Goal: Task Accomplishment & Management: Complete application form

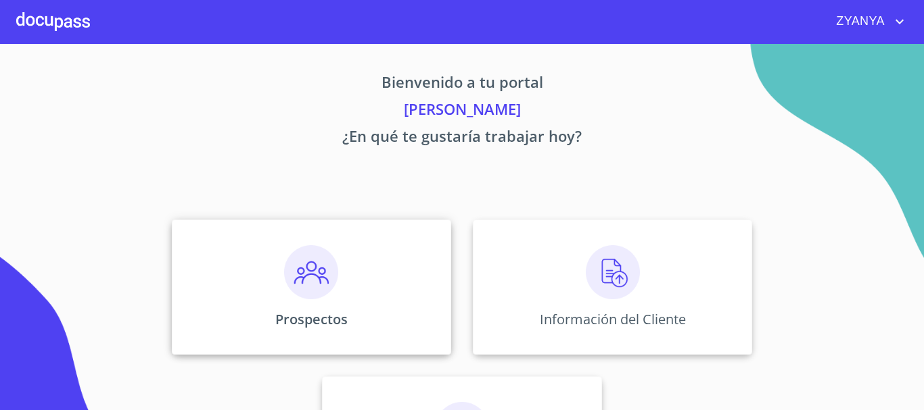
click at [385, 258] on div "Prospectos" at bounding box center [311, 287] width 279 height 135
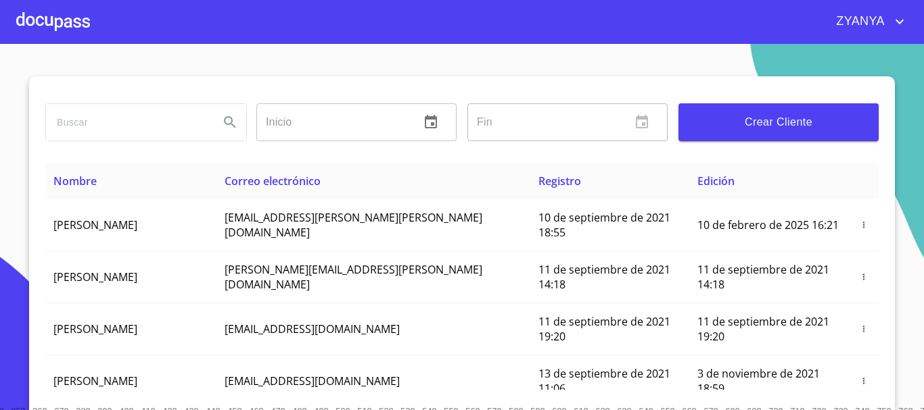
click at [100, 124] on input "search" at bounding box center [127, 122] width 162 height 37
type input "MONICA CONSUELO"
click at [226, 122] on icon "Search" at bounding box center [229, 121] width 11 height 11
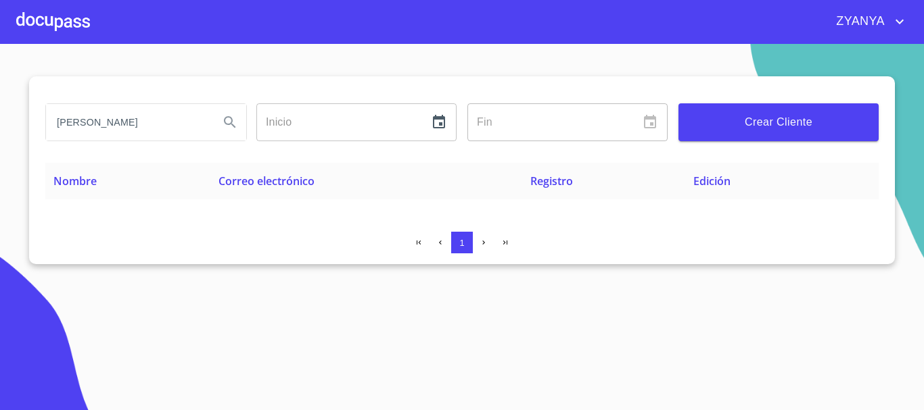
click at [191, 126] on input "MONICA CONSUELO" at bounding box center [127, 122] width 162 height 37
type input "MONICA CANO"
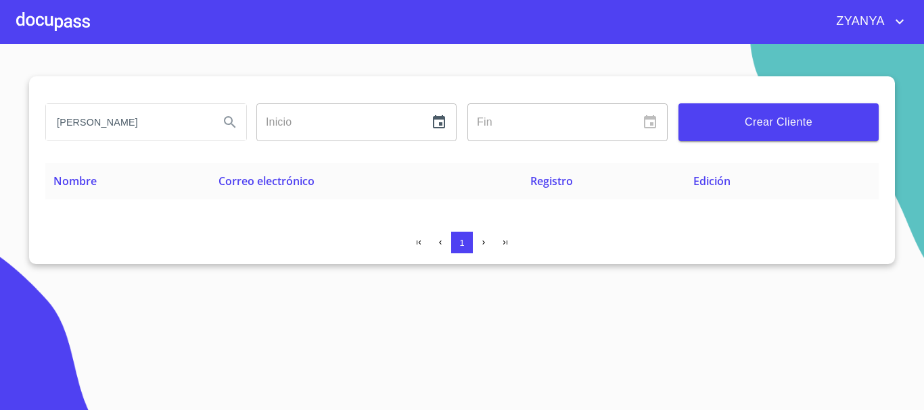
click at [226, 122] on icon "Search" at bounding box center [230, 122] width 16 height 16
click at [168, 125] on input "MONICA CANO" at bounding box center [127, 122] width 162 height 37
click at [168, 124] on input "MONICA CANO" at bounding box center [127, 122] width 162 height 37
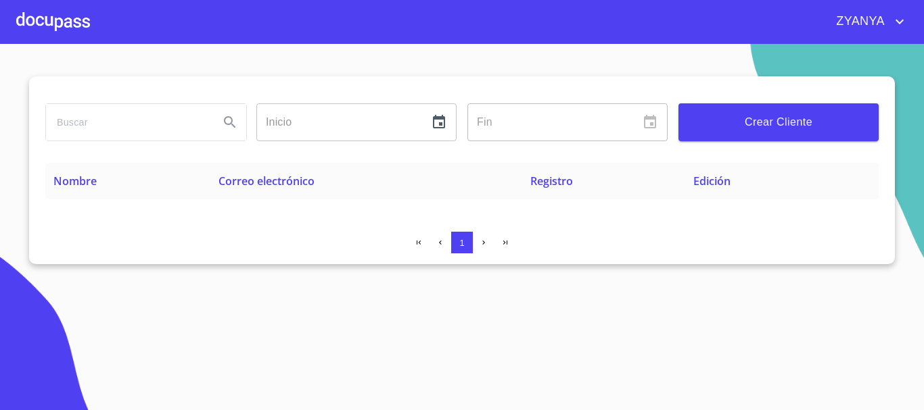
click at [33, 14] on div at bounding box center [53, 21] width 74 height 43
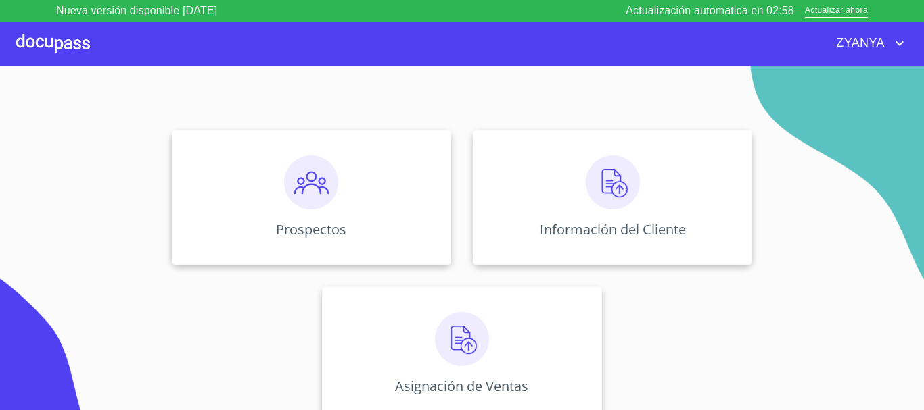
scroll to position [112, 0]
click at [318, 197] on img at bounding box center [311, 182] width 54 height 54
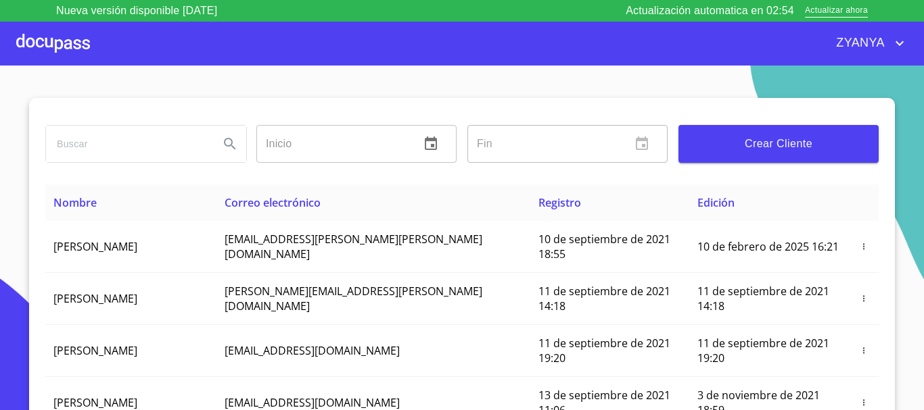
click at [151, 146] on input "search" at bounding box center [127, 144] width 162 height 37
type input "[PERSON_NAME]"
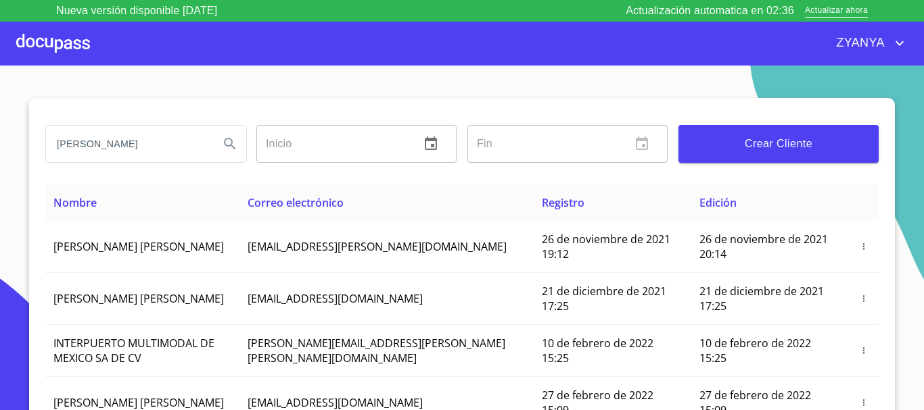
click at [168, 143] on input "[PERSON_NAME]" at bounding box center [127, 144] width 162 height 37
click at [63, 46] on div at bounding box center [53, 43] width 74 height 43
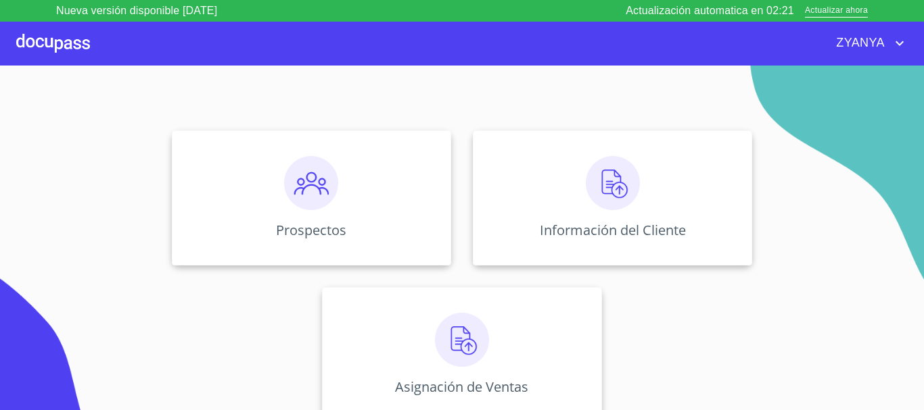
scroll to position [112, 0]
click at [620, 166] on img at bounding box center [612, 182] width 54 height 54
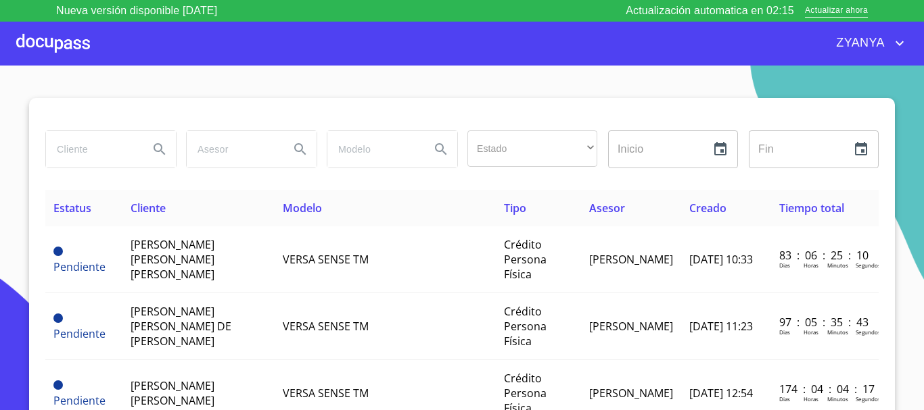
click at [106, 151] on input "search" at bounding box center [92, 149] width 92 height 37
type input "MONICA CONSUELO"
click at [153, 142] on icon "Search" at bounding box center [159, 149] width 16 height 16
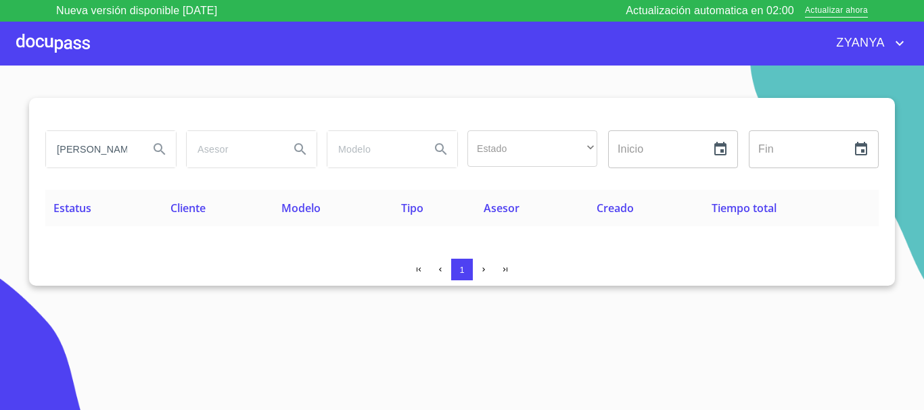
click at [130, 149] on input "MONICA CONSUELO" at bounding box center [92, 149] width 92 height 37
click at [132, 149] on input "MONICA CONSUELO" at bounding box center [92, 149] width 92 height 37
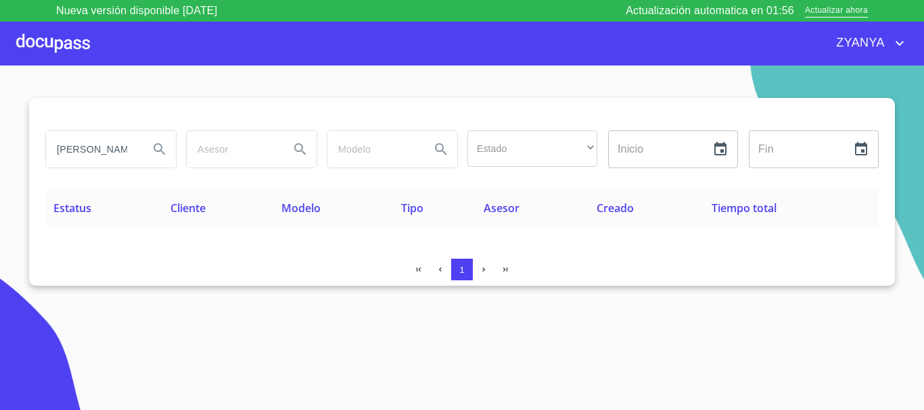
type input "[PERSON_NAME]"
click at [155, 150] on icon "Search" at bounding box center [158, 148] width 11 height 11
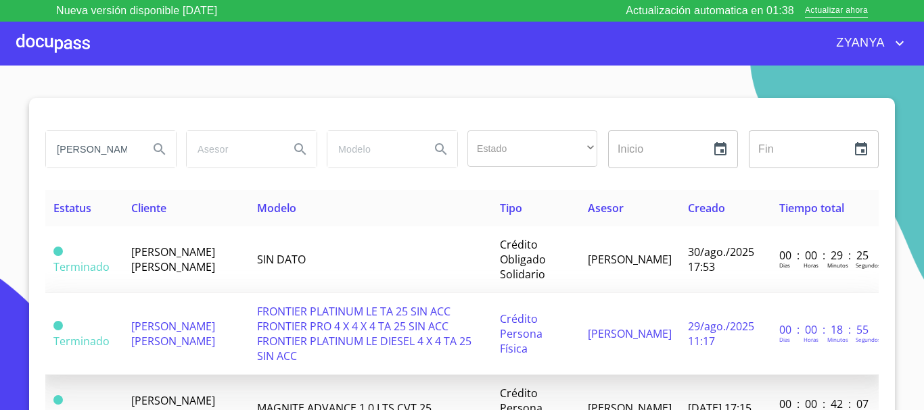
scroll to position [42, 0]
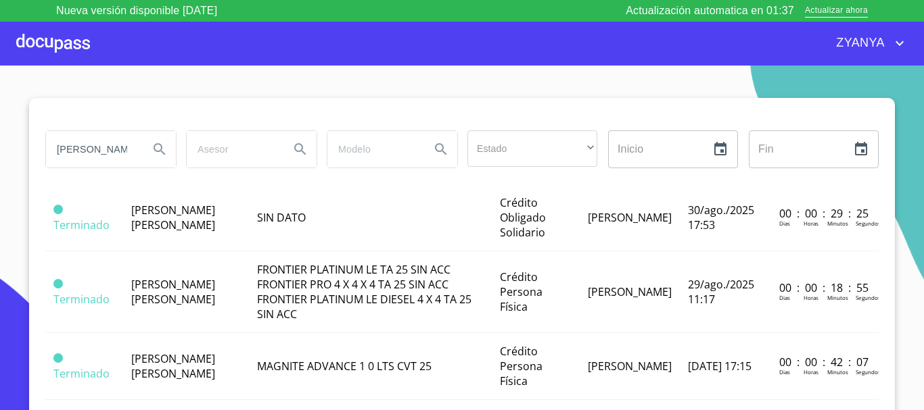
click at [81, 32] on div at bounding box center [53, 43] width 74 height 43
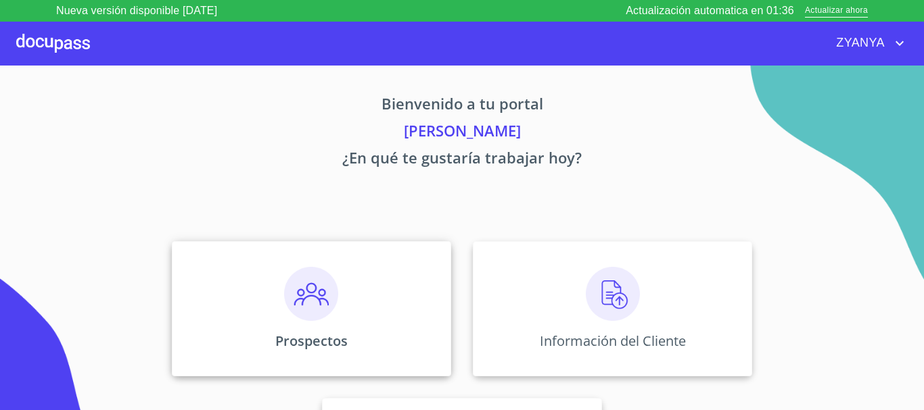
click at [361, 334] on div "Prospectos" at bounding box center [311, 308] width 279 height 135
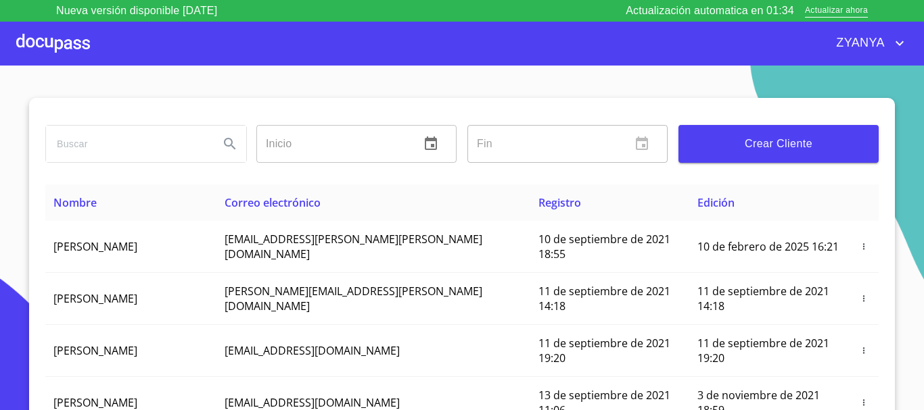
click at [158, 145] on input "search" at bounding box center [127, 144] width 162 height 37
type input "[PERSON_NAME]"
click at [314, 180] on div "MONICA Inicio ​ Fin ​ Crear Cliente" at bounding box center [461, 141] width 833 height 87
click at [222, 147] on icon "Search" at bounding box center [230, 144] width 16 height 16
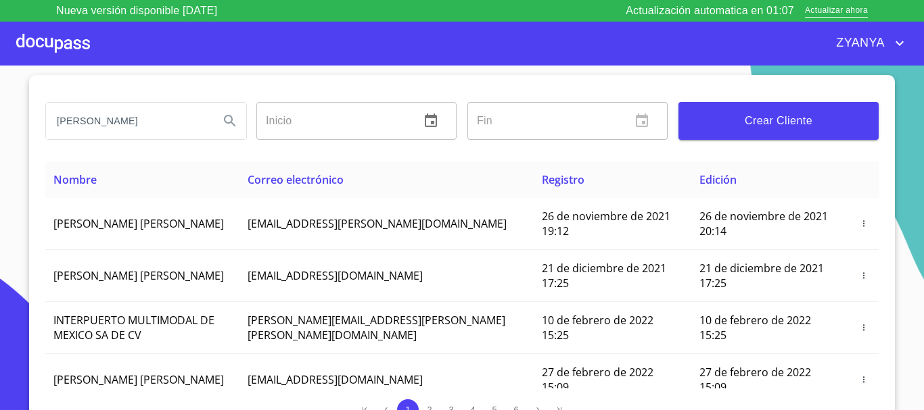
click at [49, 50] on div at bounding box center [53, 43] width 74 height 43
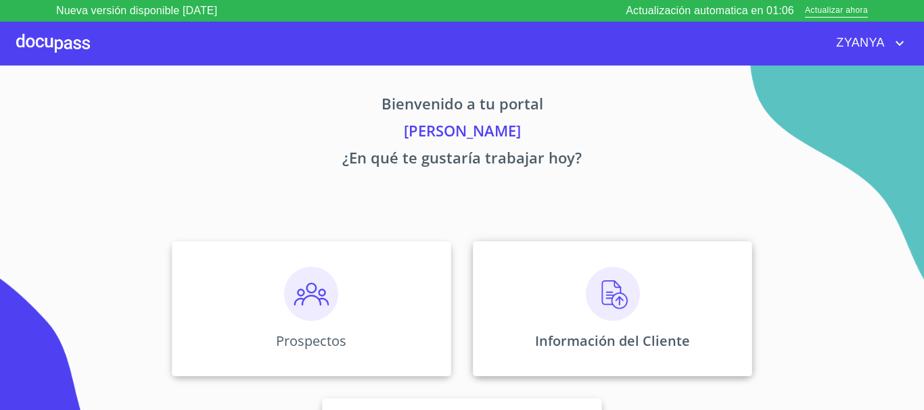
click at [657, 295] on div "Información del Cliente" at bounding box center [612, 308] width 279 height 135
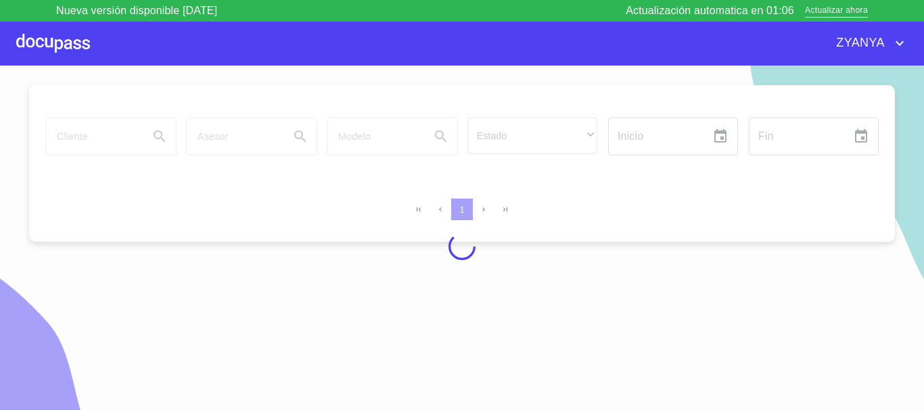
scroll to position [16, 0]
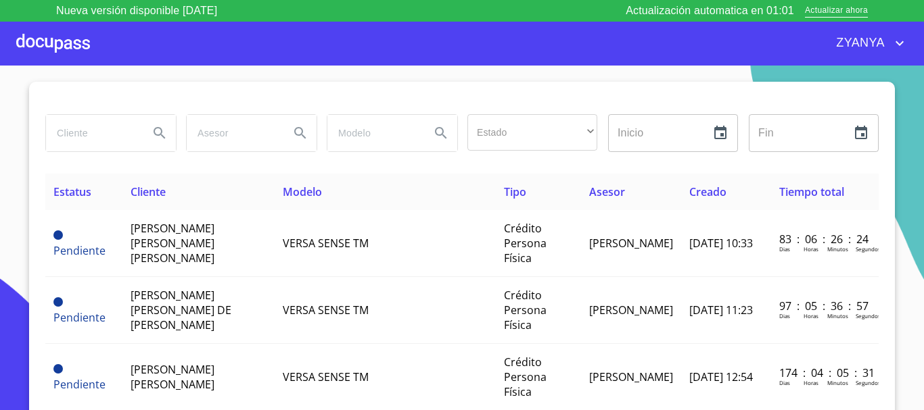
drag, startPoint x: 62, startPoint y: 132, endPoint x: 70, endPoint y: 132, distance: 8.1
click at [63, 132] on input "search" at bounding box center [92, 133] width 92 height 37
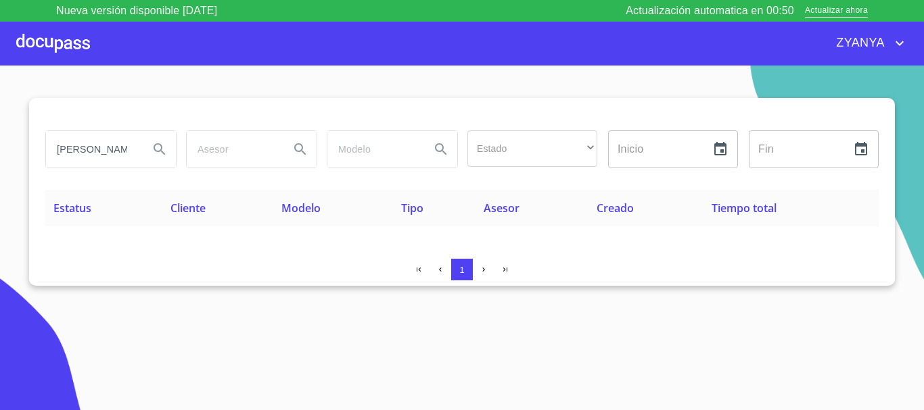
scroll to position [0, 0]
click at [112, 149] on input "MONICA CANO" at bounding box center [92, 149] width 92 height 37
type input "[PERSON_NAME]"
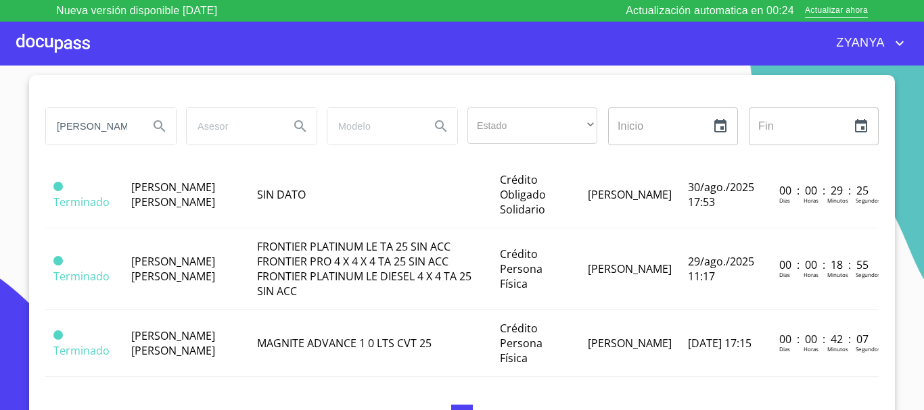
scroll to position [42, 1]
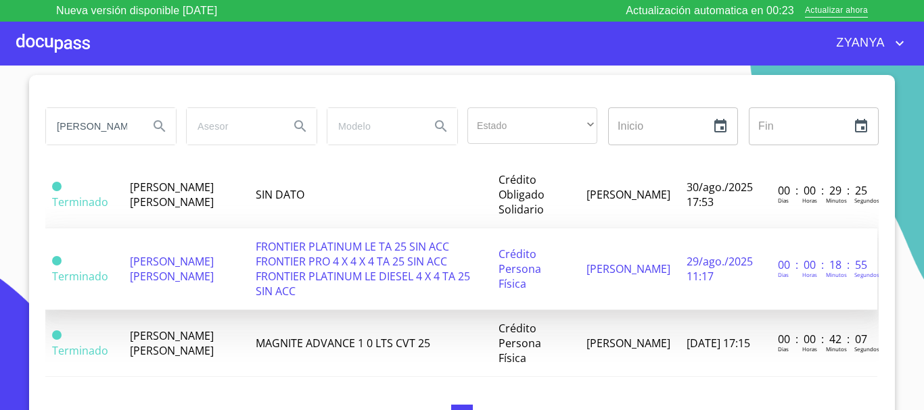
click at [569, 267] on td "Crédito Persona Física" at bounding box center [534, 270] width 88 height 82
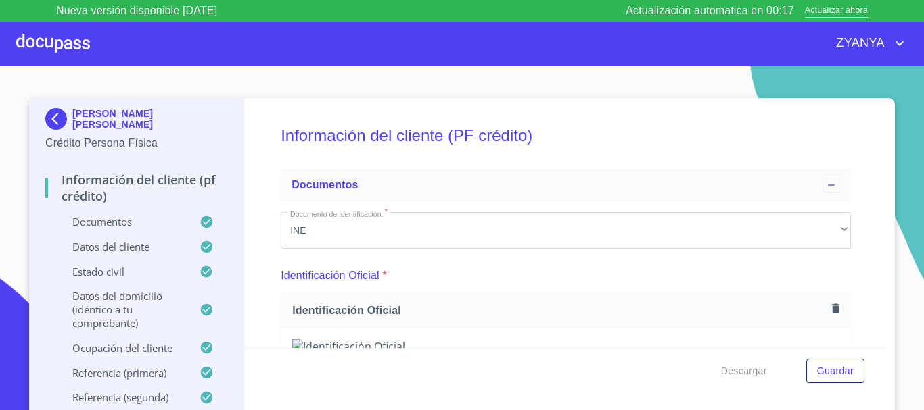
click at [905, 41] on icon "account of current user" at bounding box center [899, 43] width 16 height 16
click at [747, 72] on div at bounding box center [462, 205] width 924 height 410
click at [60, 43] on div at bounding box center [53, 43] width 74 height 43
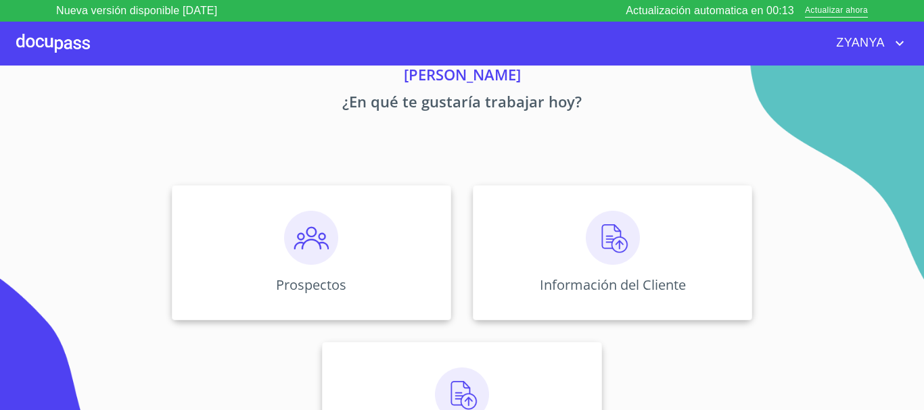
scroll to position [112, 0]
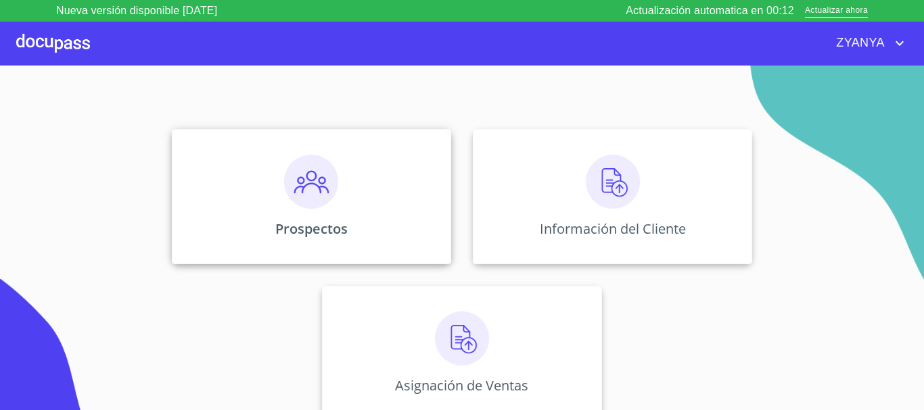
click at [345, 195] on div "Prospectos" at bounding box center [311, 196] width 279 height 135
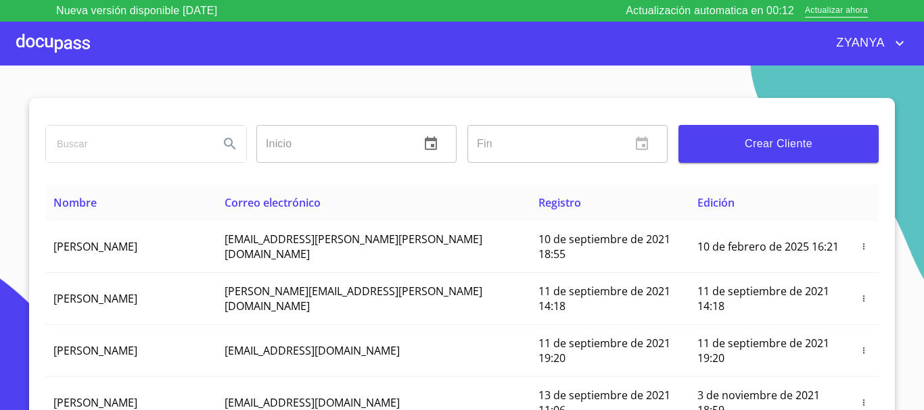
click at [791, 135] on span "Crear Cliente" at bounding box center [778, 144] width 178 height 19
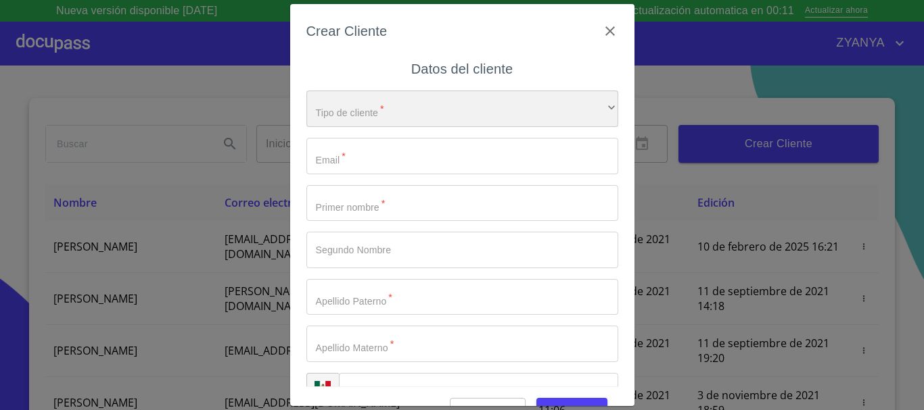
click at [372, 117] on div "​" at bounding box center [462, 109] width 312 height 37
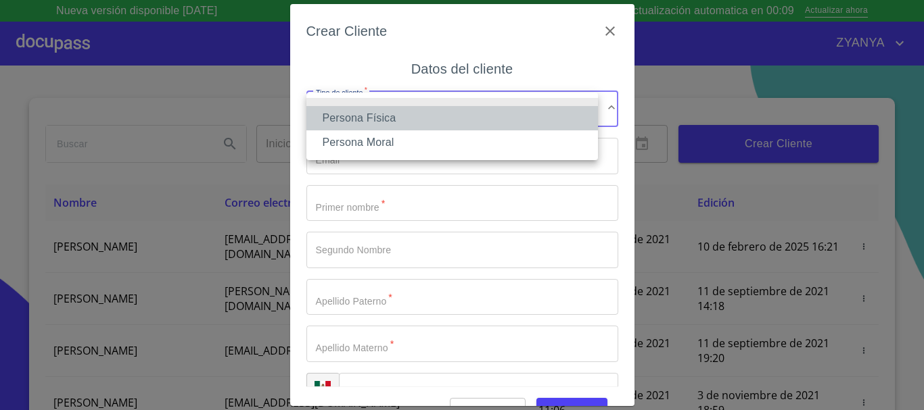
click at [380, 113] on li "Persona Física" at bounding box center [451, 118] width 291 height 24
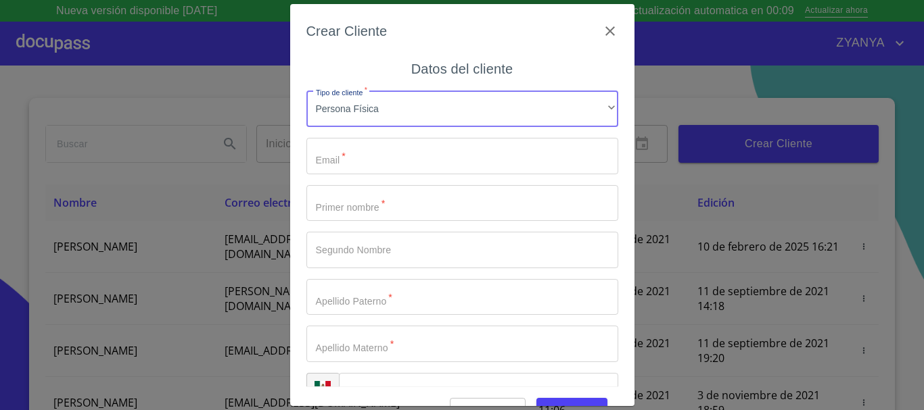
click at [580, 36] on div "Crear Cliente" at bounding box center [462, 39] width 312 height 38
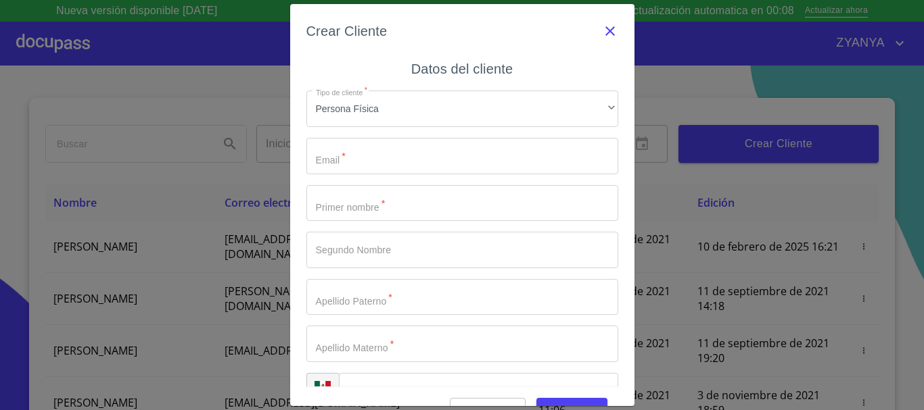
click at [602, 27] on icon "button" at bounding box center [610, 31] width 16 height 16
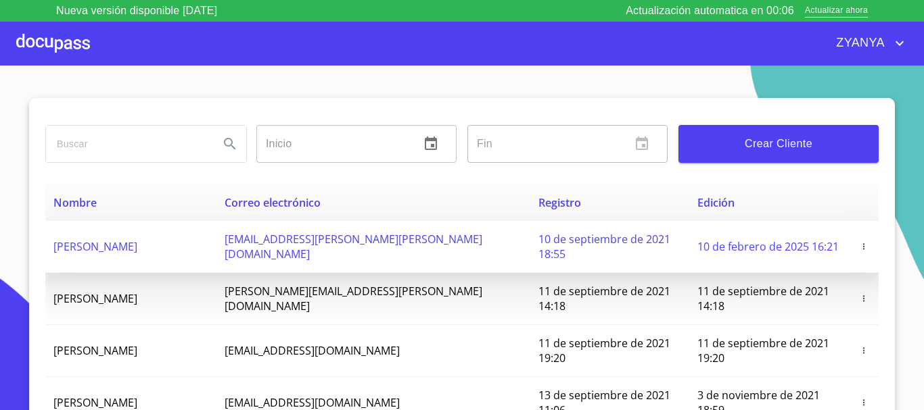
click at [859, 242] on icon "button" at bounding box center [863, 246] width 9 height 9
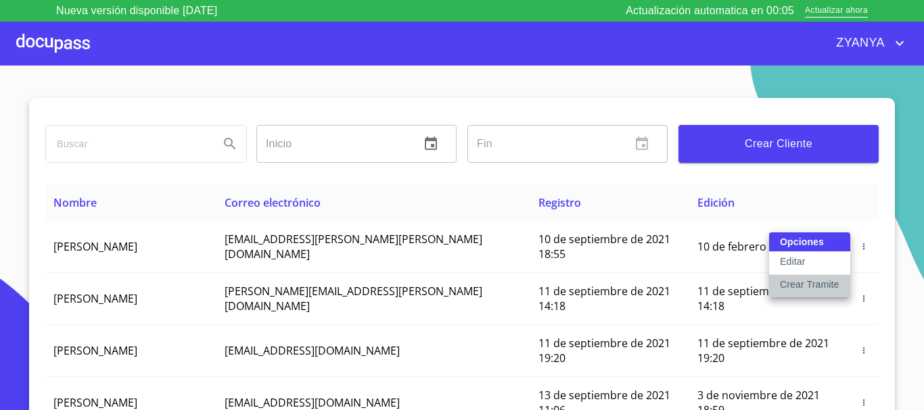
click at [792, 279] on p "Crear Tramite" at bounding box center [809, 285] width 59 height 14
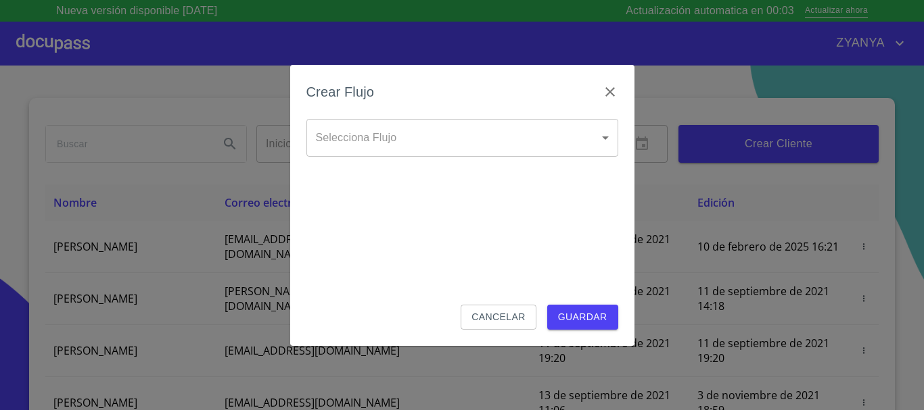
click at [359, 137] on body "Nueva versión disponible 4.02.01 Actualización automatica en 00:03 Actualizar a…" at bounding box center [462, 205] width 924 height 410
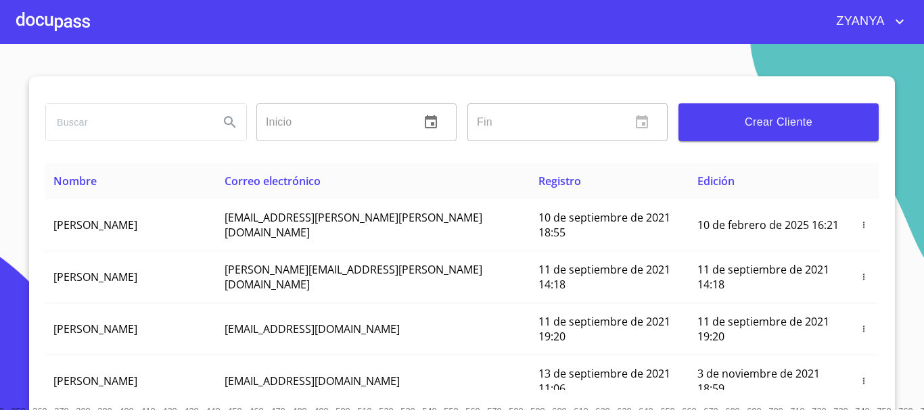
click at [57, 18] on div at bounding box center [53, 21] width 74 height 43
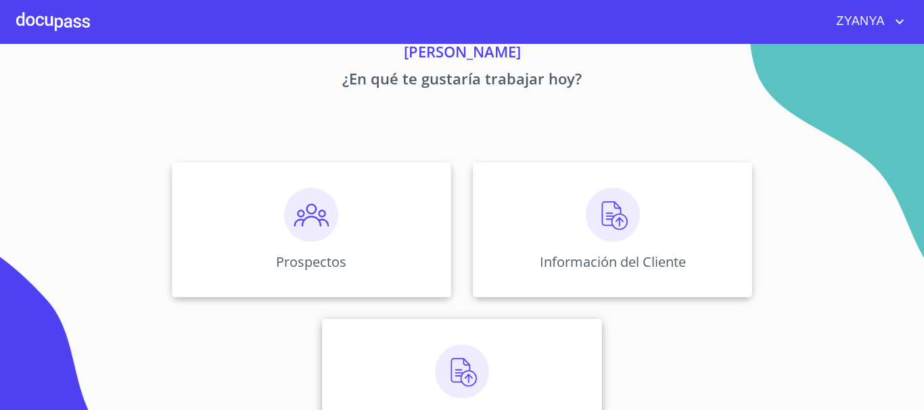
scroll to position [112, 0]
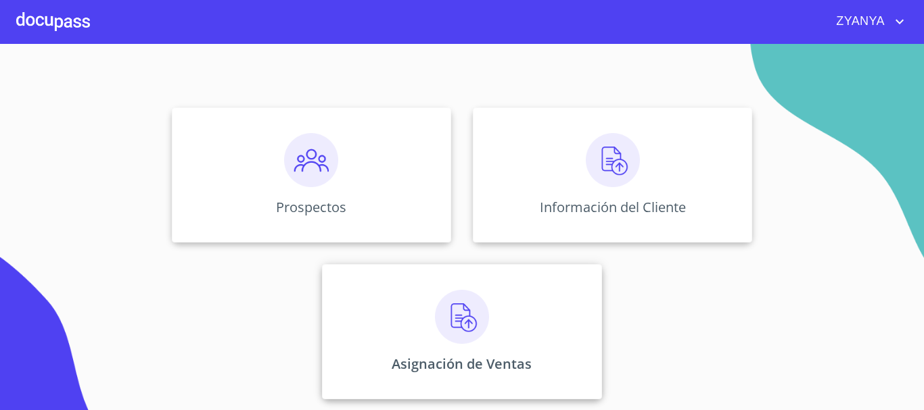
click at [446, 341] on img at bounding box center [462, 317] width 54 height 54
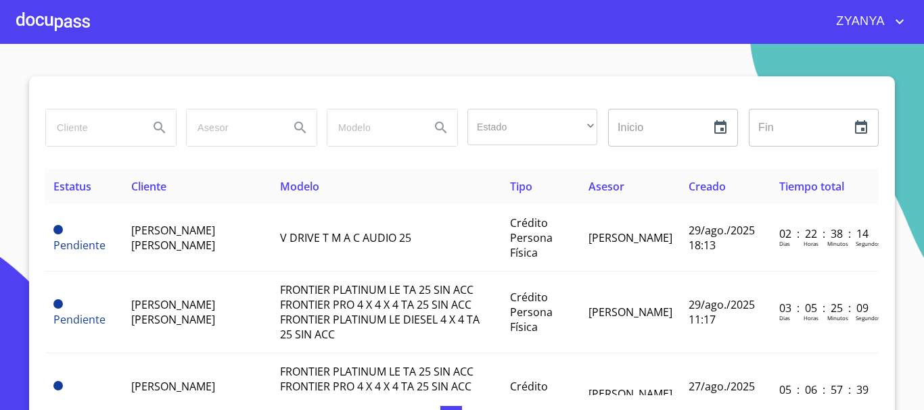
scroll to position [0, 1]
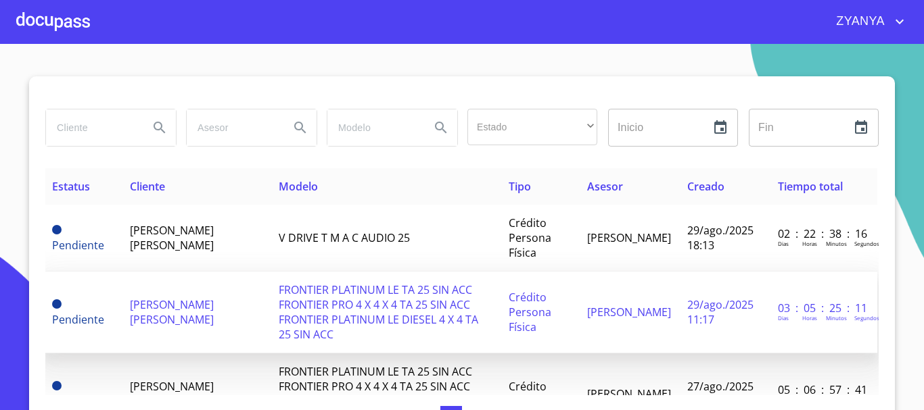
click at [157, 306] on span "[PERSON_NAME] [PERSON_NAME]" at bounding box center [172, 312] width 84 height 30
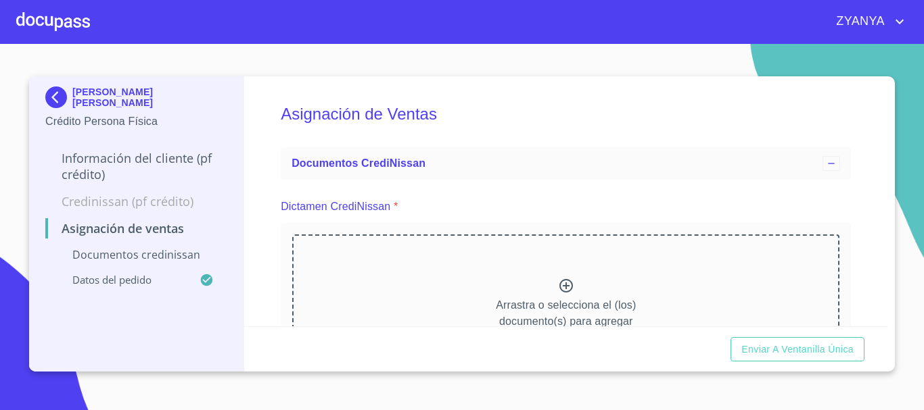
click at [45, 28] on div at bounding box center [53, 21] width 74 height 43
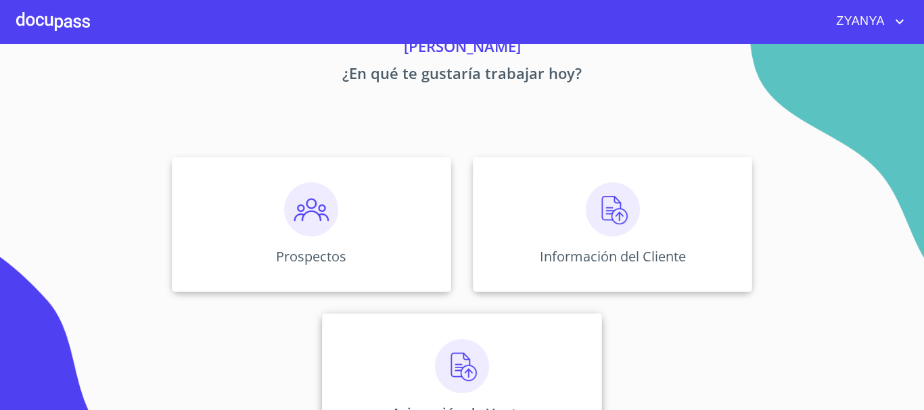
scroll to position [112, 0]
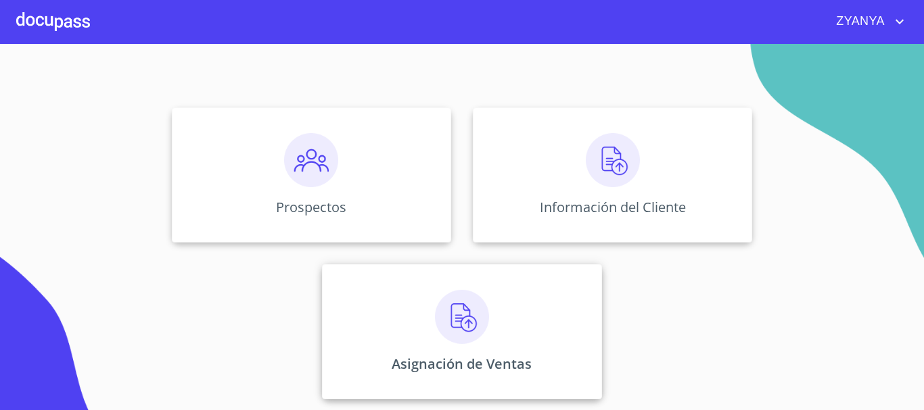
click at [456, 338] on img at bounding box center [462, 317] width 54 height 54
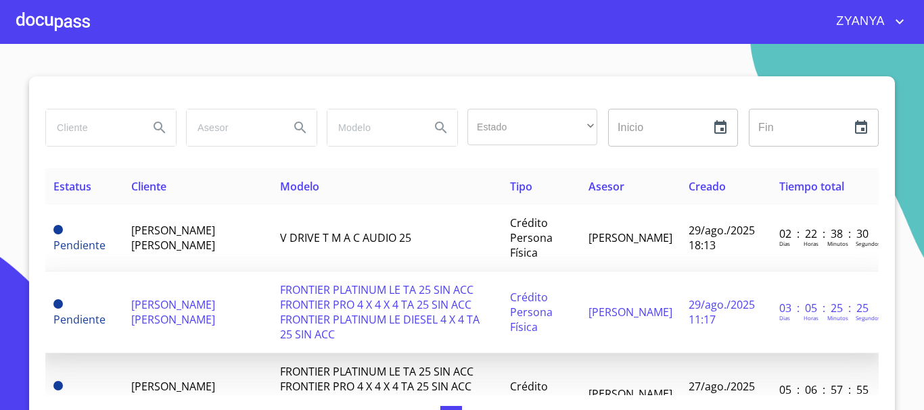
click at [212, 316] on td "[PERSON_NAME] [PERSON_NAME]" at bounding box center [197, 313] width 149 height 82
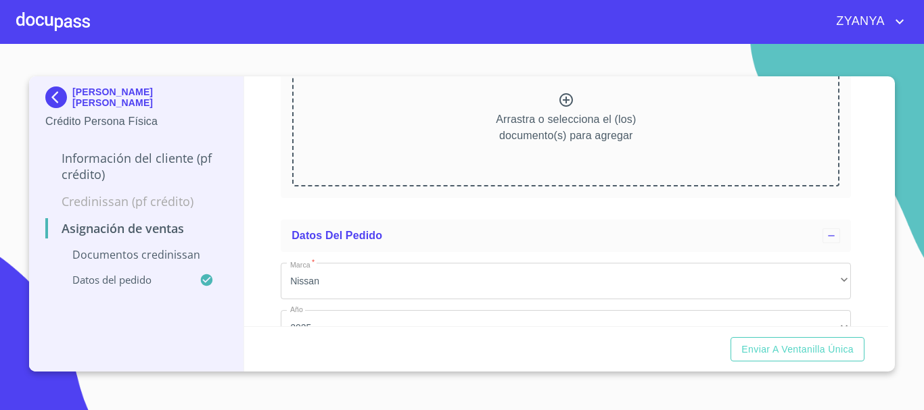
scroll to position [203, 0]
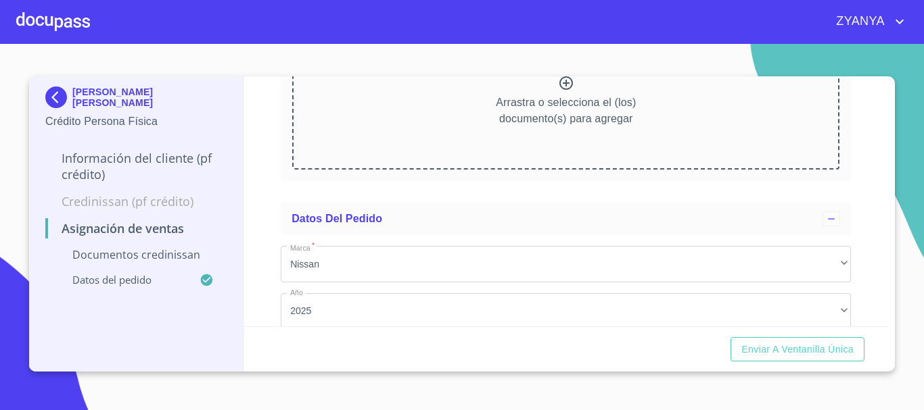
drag, startPoint x: 41, startPoint y: 106, endPoint x: 56, endPoint y: 97, distance: 17.3
click at [49, 106] on div "[PERSON_NAME] [PERSON_NAME] Crédito Persona Física Información del cliente (PF …" at bounding box center [136, 223] width 215 height 295
click at [56, 97] on img at bounding box center [58, 98] width 27 height 22
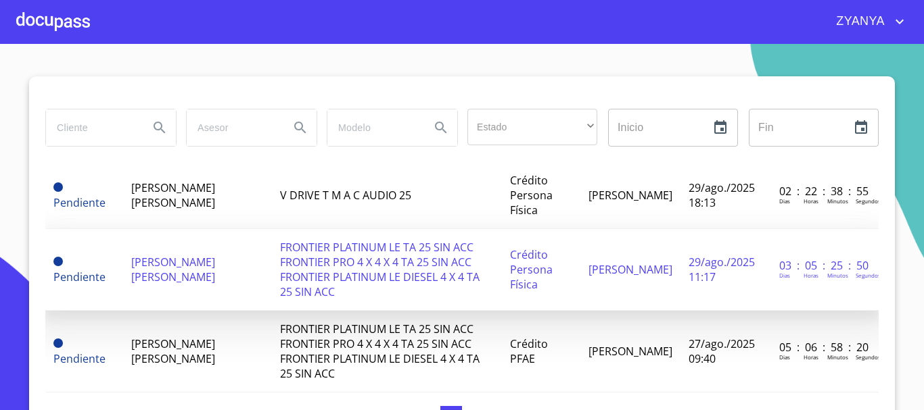
scroll to position [68, 0]
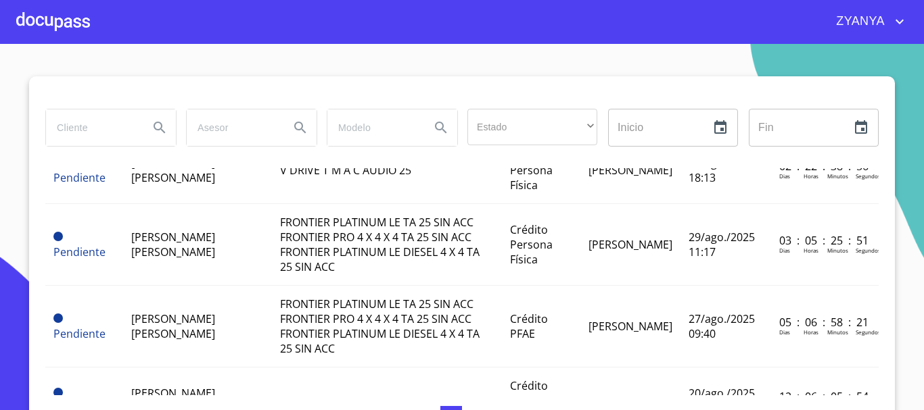
click at [33, 24] on div at bounding box center [53, 21] width 74 height 43
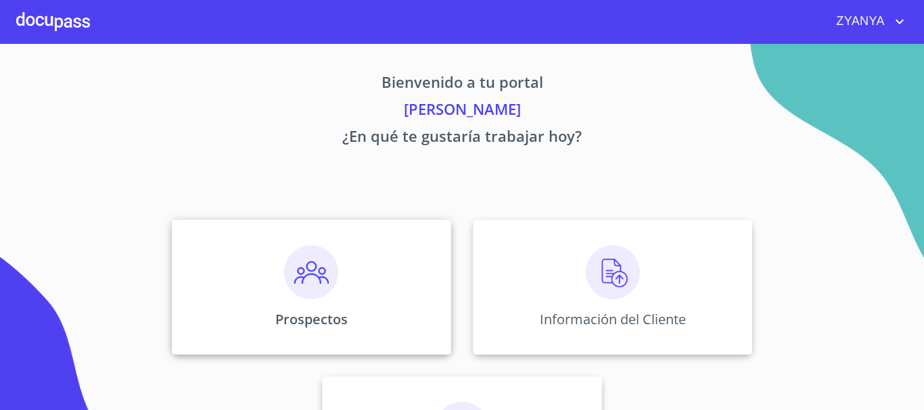
click at [320, 295] on img at bounding box center [311, 272] width 54 height 54
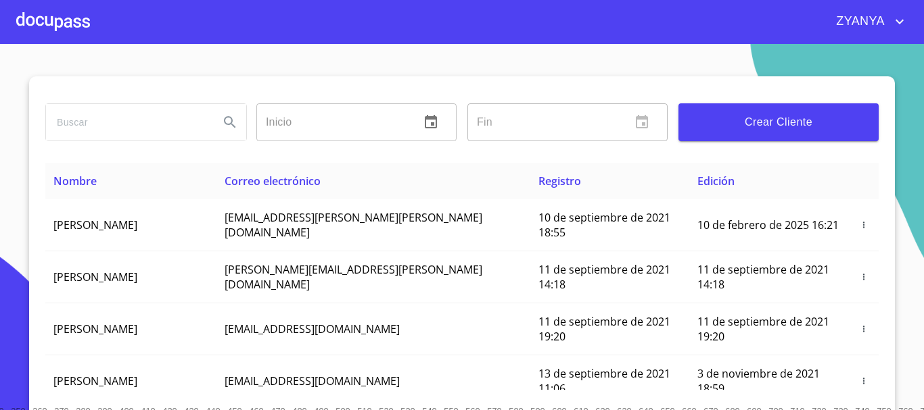
click at [746, 120] on span "Crear Cliente" at bounding box center [778, 122] width 178 height 19
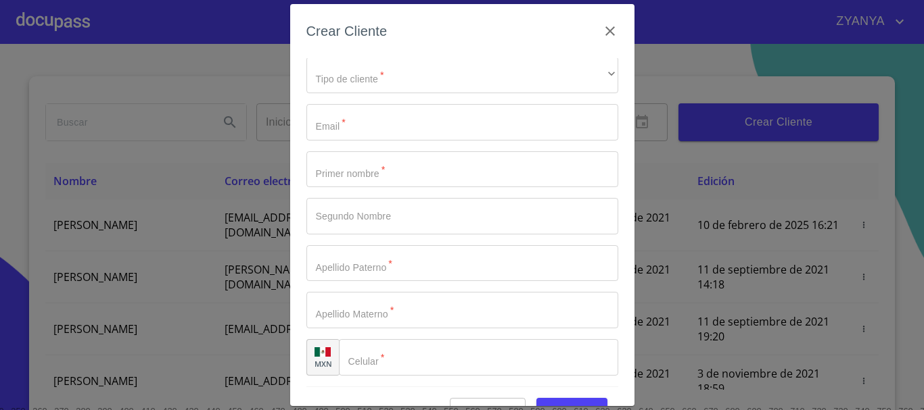
click at [352, 36] on h6 "Crear Cliente" at bounding box center [346, 31] width 81 height 22
click at [602, 27] on icon "button" at bounding box center [610, 31] width 16 height 16
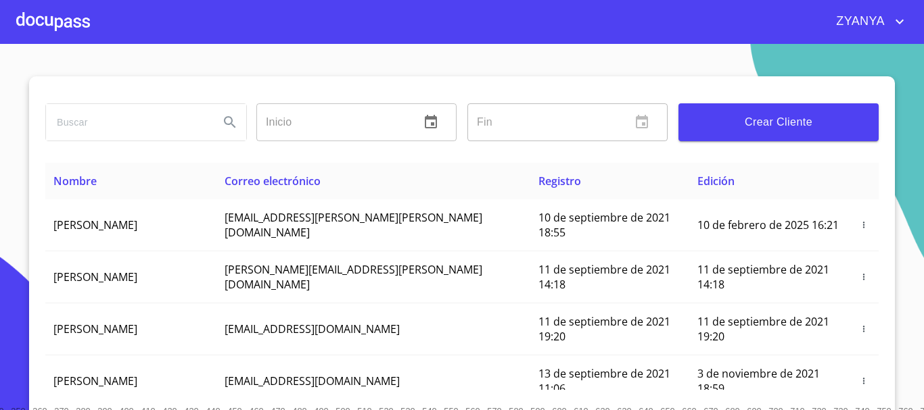
click at [60, 127] on input "search" at bounding box center [127, 122] width 162 height 37
type input "MONI"
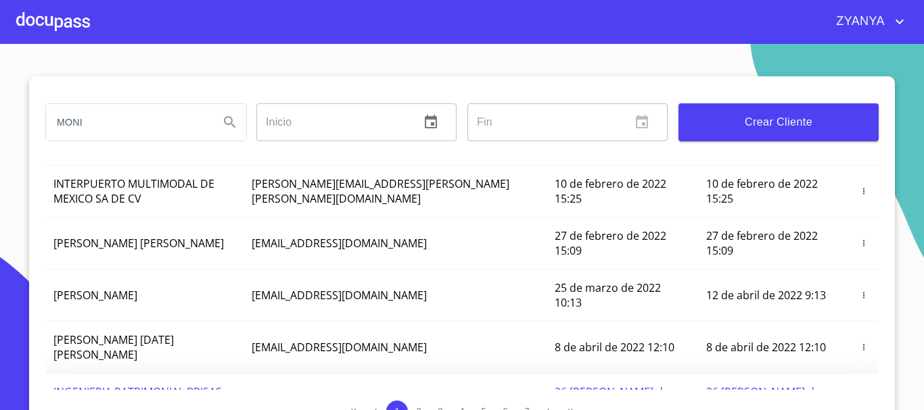
scroll to position [262, 0]
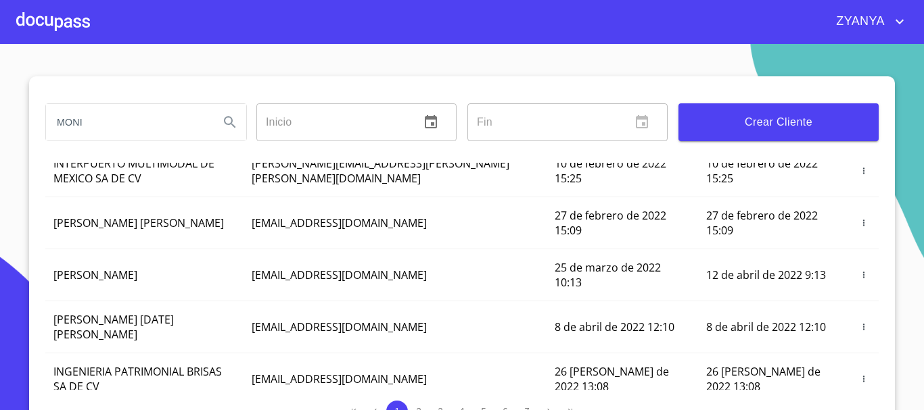
click at [74, 31] on div at bounding box center [53, 21] width 74 height 43
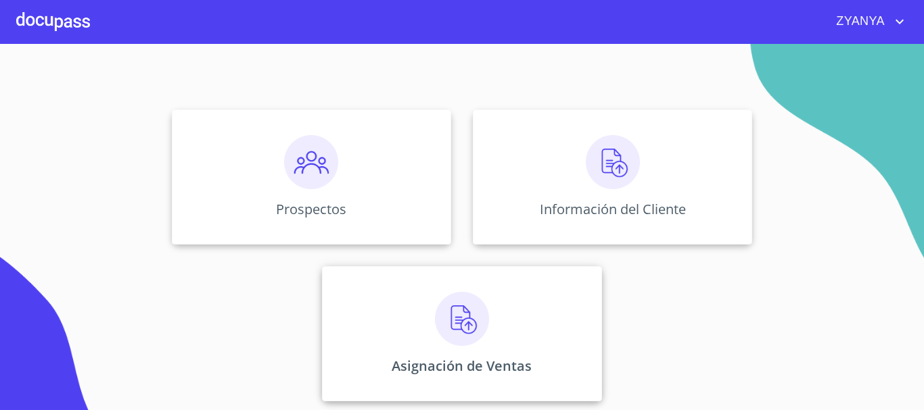
scroll to position [112, 0]
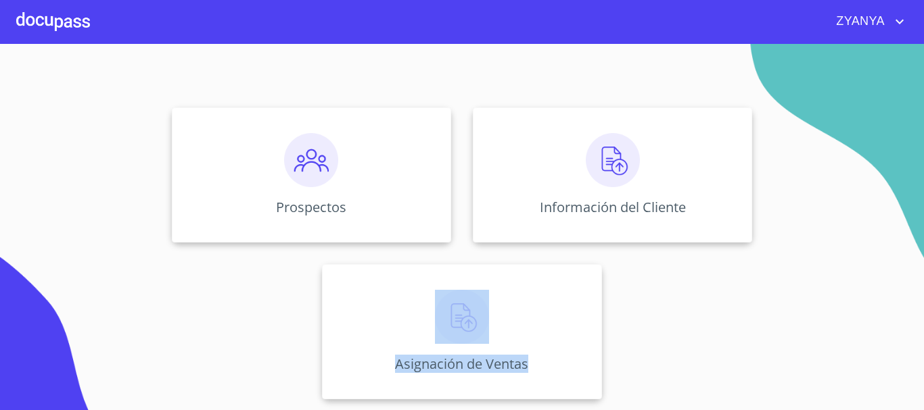
drag, startPoint x: 570, startPoint y: 256, endPoint x: 676, endPoint y: 337, distance: 133.2
click at [603, 369] on div "Prospectos Información del Cliente Asignación de Ventas" at bounding box center [462, 254] width 838 height 314
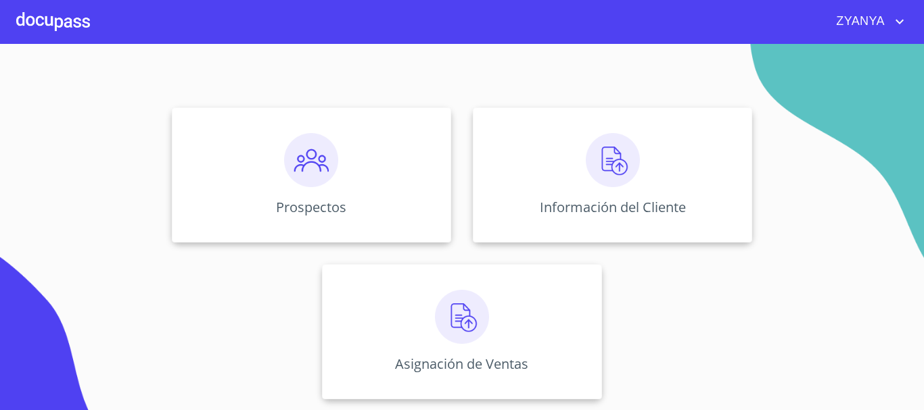
click at [725, 310] on div "Prospectos Información del Cliente Asignación de Ventas" at bounding box center [462, 254] width 838 height 314
click at [422, 364] on p "Asignación de Ventas" at bounding box center [461, 364] width 140 height 18
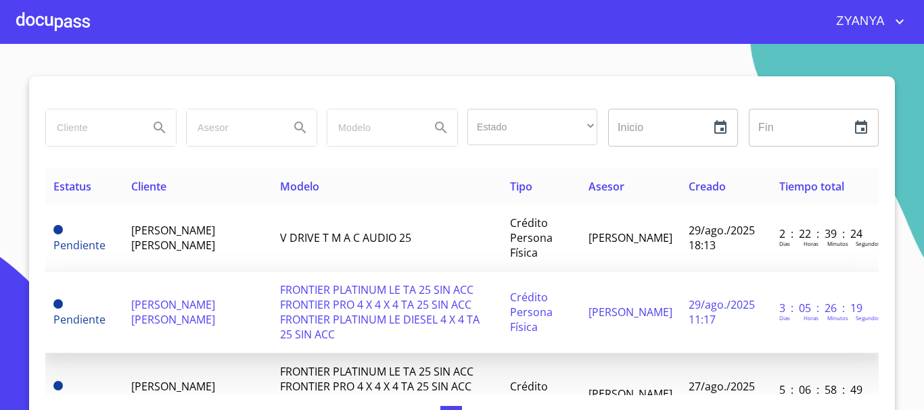
click at [245, 305] on td "[PERSON_NAME] [PERSON_NAME]" at bounding box center [197, 313] width 149 height 82
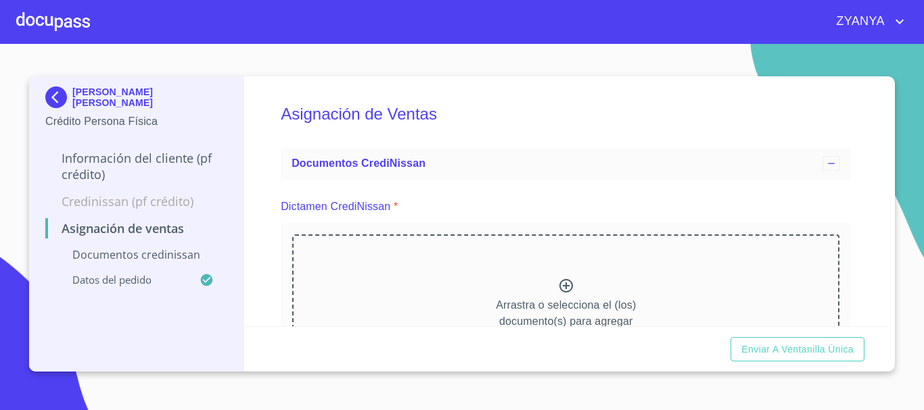
click at [565, 311] on p "Arrastra o selecciona el (los) documento(s) para agregar" at bounding box center [566, 313] width 140 height 32
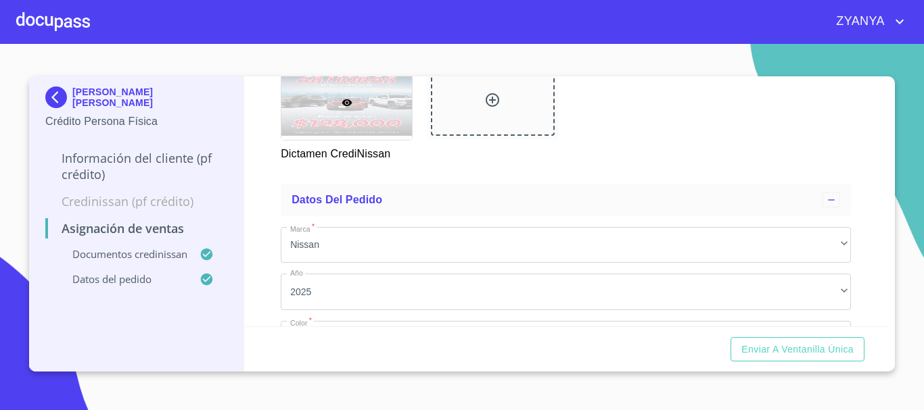
scroll to position [725, 0]
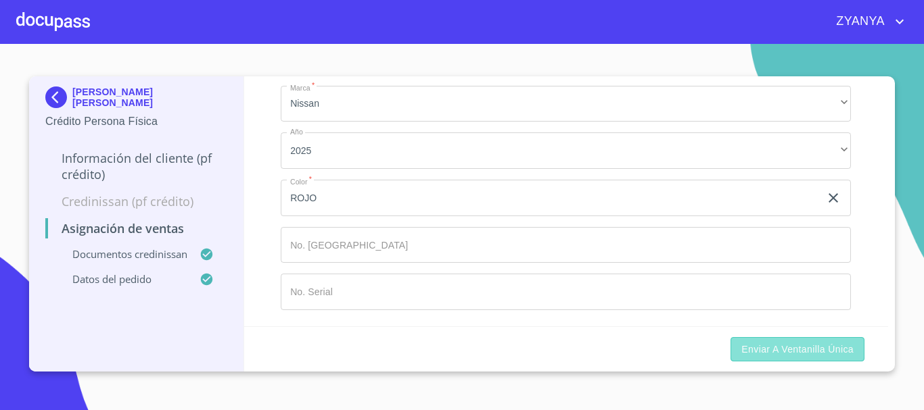
click at [759, 347] on span "Enviar a Ventanilla única" at bounding box center [797, 349] width 112 height 17
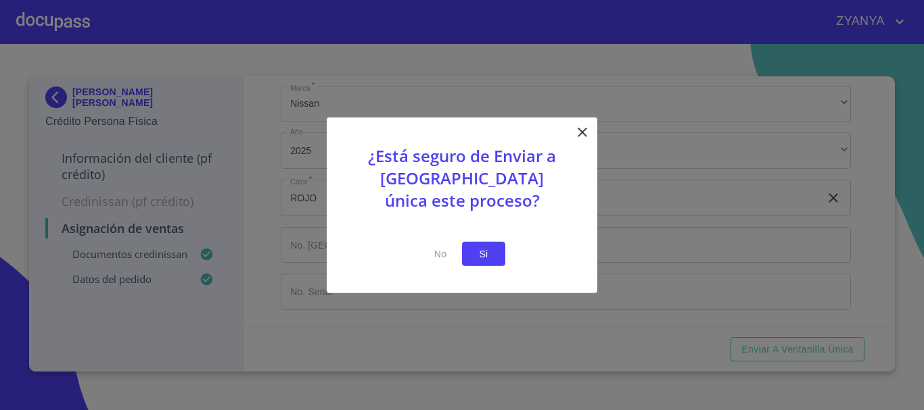
click at [488, 254] on span "Si" at bounding box center [484, 253] width 22 height 17
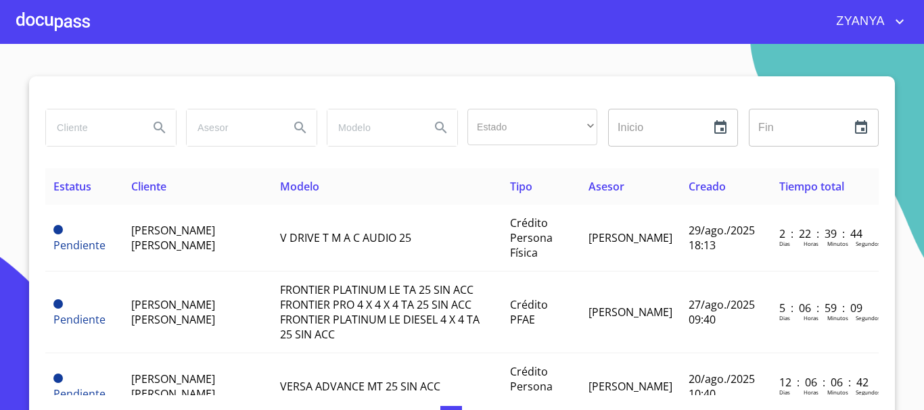
click at [62, 28] on div at bounding box center [53, 21] width 74 height 43
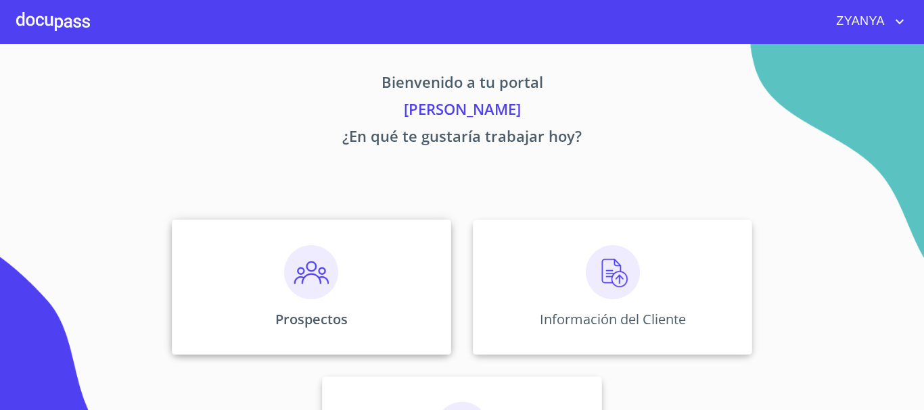
click at [268, 267] on div "Prospectos" at bounding box center [311, 287] width 279 height 135
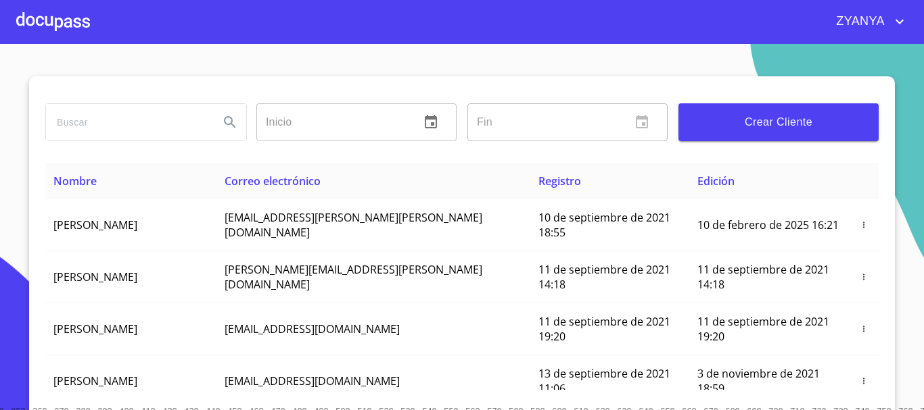
click at [81, 124] on input "search" at bounding box center [127, 122] width 162 height 37
type input "MONI"
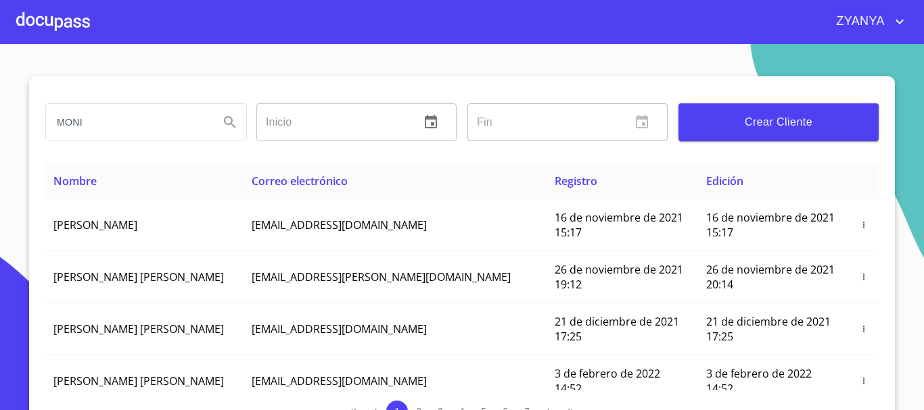
drag, startPoint x: 157, startPoint y: 132, endPoint x: 0, endPoint y: 137, distance: 156.9
click at [22, 134] on section "MONI Inicio ​ Fin ​ Crear Cliente Nombre Correo electrónico Registro Edición [P…" at bounding box center [462, 227] width 924 height 366
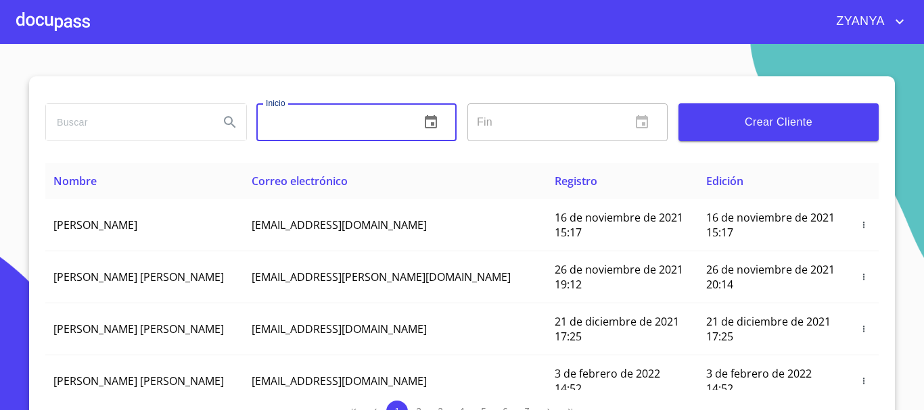
click at [322, 122] on input "text" at bounding box center [332, 122] width 153 height 38
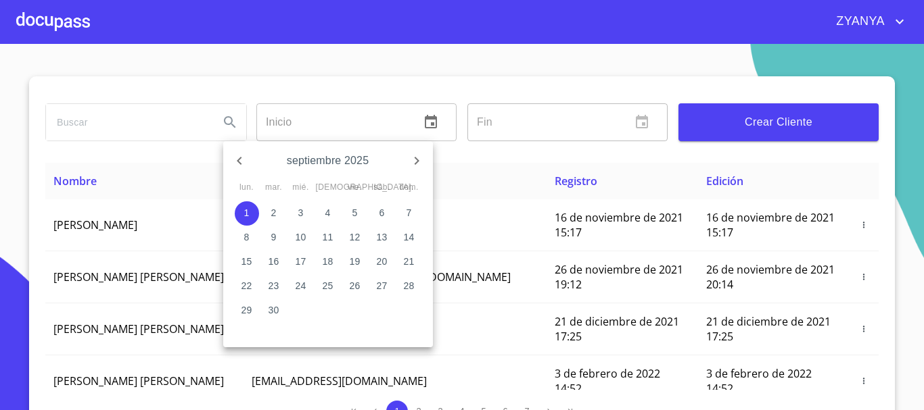
click at [719, 83] on div at bounding box center [462, 205] width 924 height 410
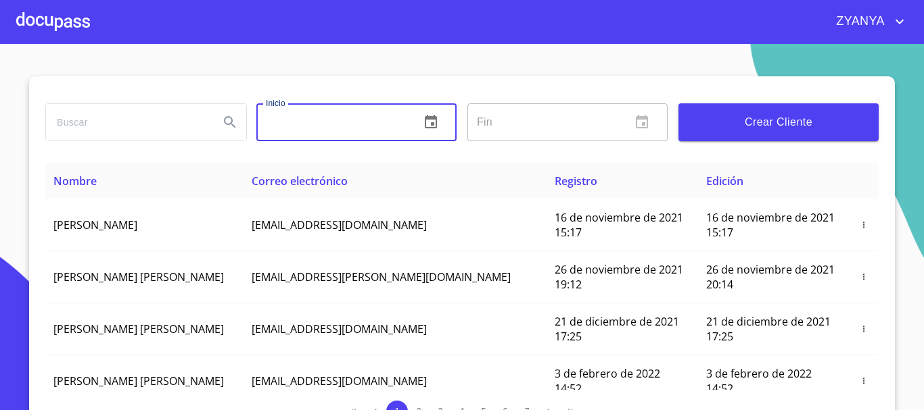
click at [110, 11] on div "ZYANYA" at bounding box center [498, 22] width 817 height 22
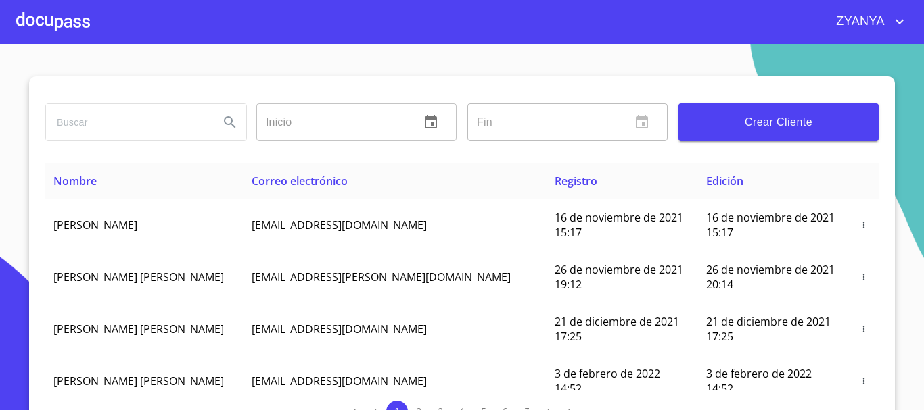
click at [87, 18] on div at bounding box center [53, 21] width 74 height 43
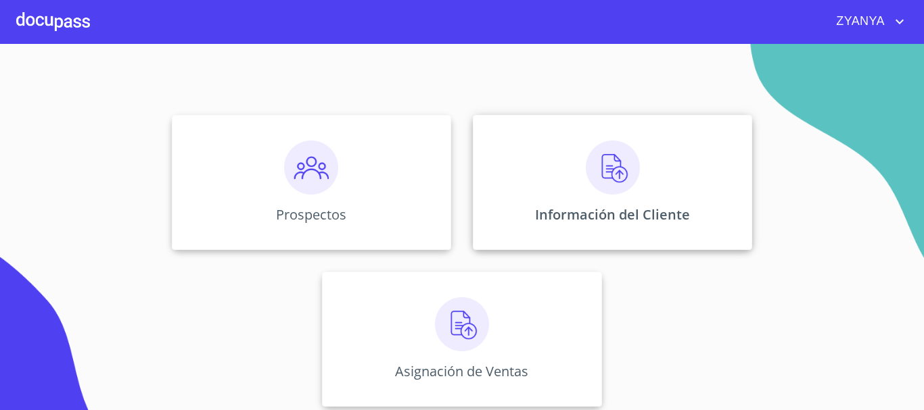
scroll to position [112, 0]
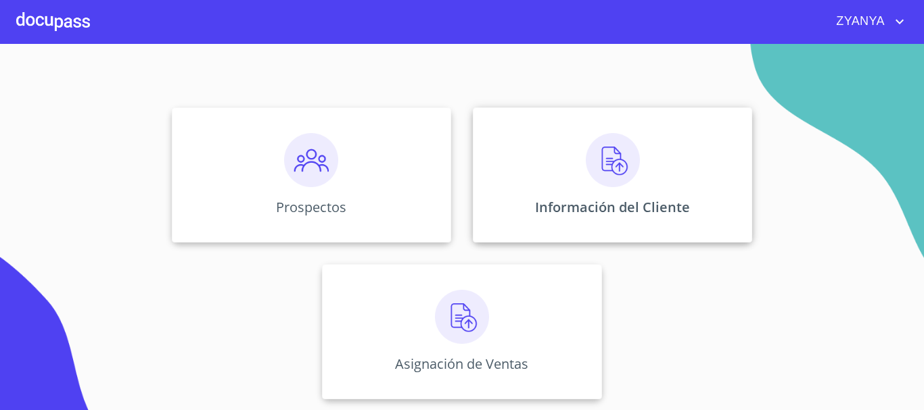
click at [561, 195] on div "Información del Cliente" at bounding box center [612, 174] width 279 height 135
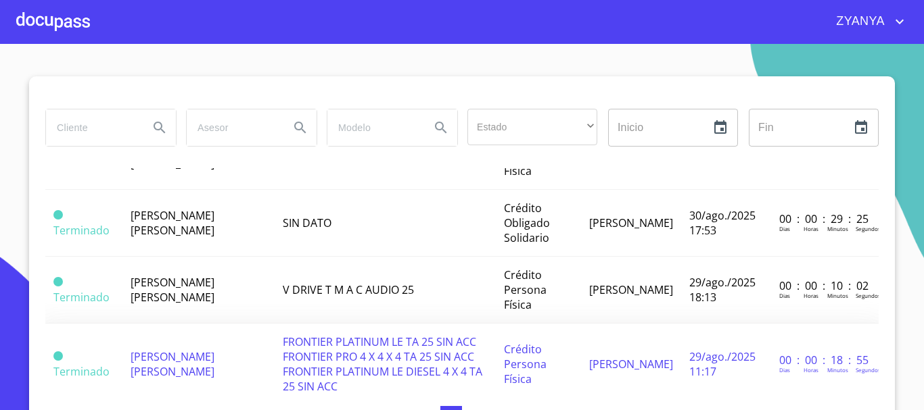
scroll to position [338, 0]
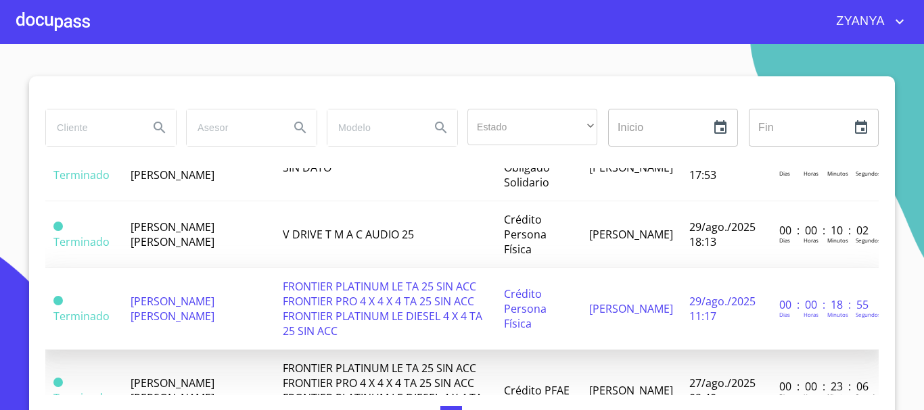
click at [173, 306] on span "[PERSON_NAME] [PERSON_NAME]" at bounding box center [172, 309] width 84 height 30
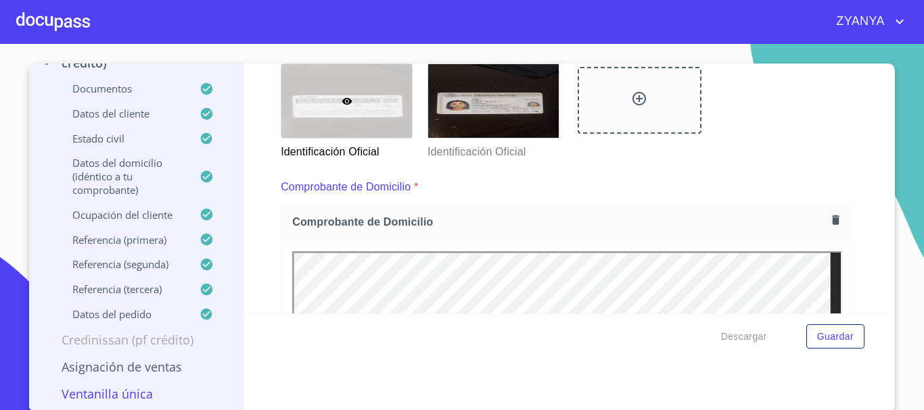
scroll to position [15, 0]
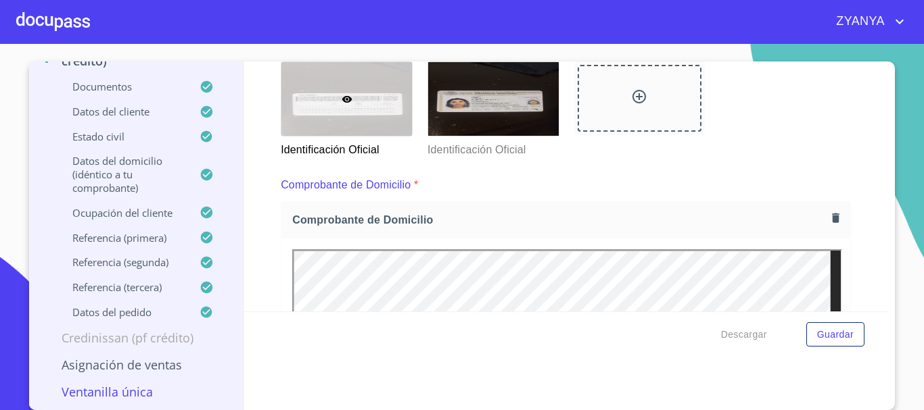
drag, startPoint x: 125, startPoint y: 329, endPoint x: 662, endPoint y: 160, distance: 562.8
click at [662, 50] on img at bounding box center [565, 42] width 547 height 15
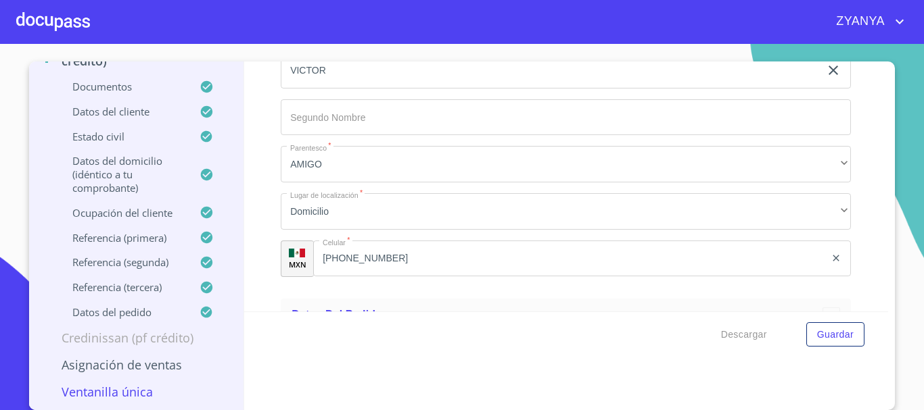
scroll to position [8043, 0]
